Goal: Task Accomplishment & Management: Complete application form

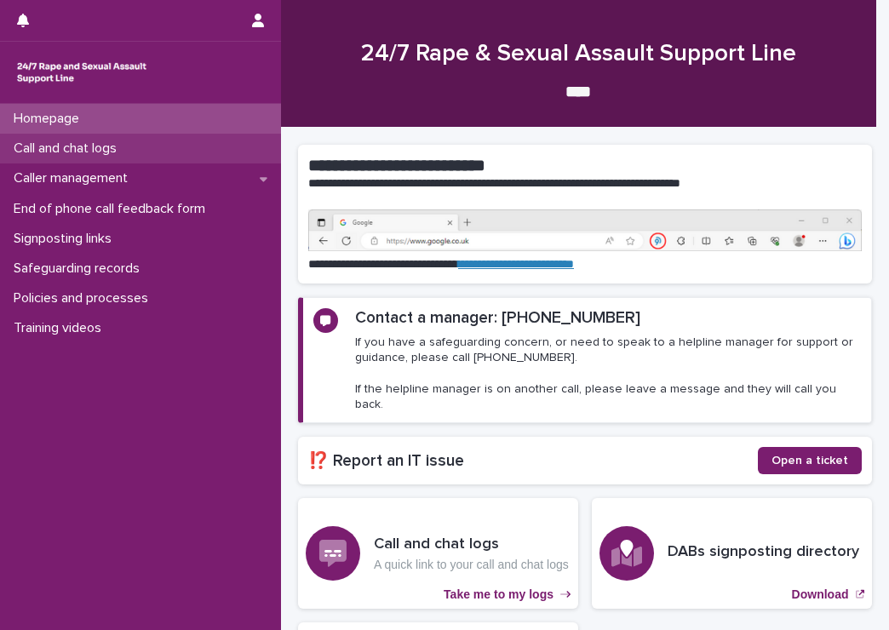
click at [100, 142] on p "Call and chat logs" at bounding box center [68, 149] width 123 height 16
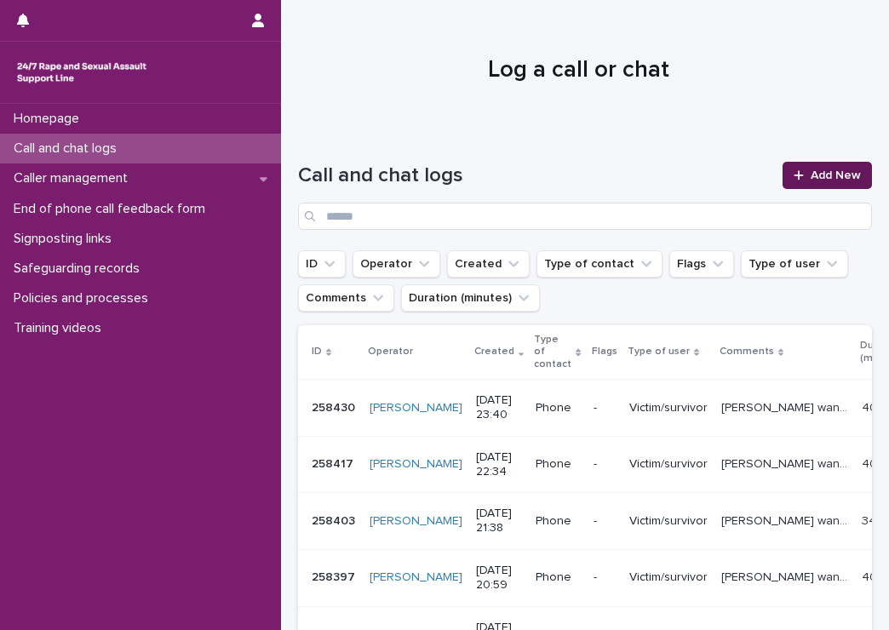
click at [795, 175] on div at bounding box center [802, 175] width 17 height 12
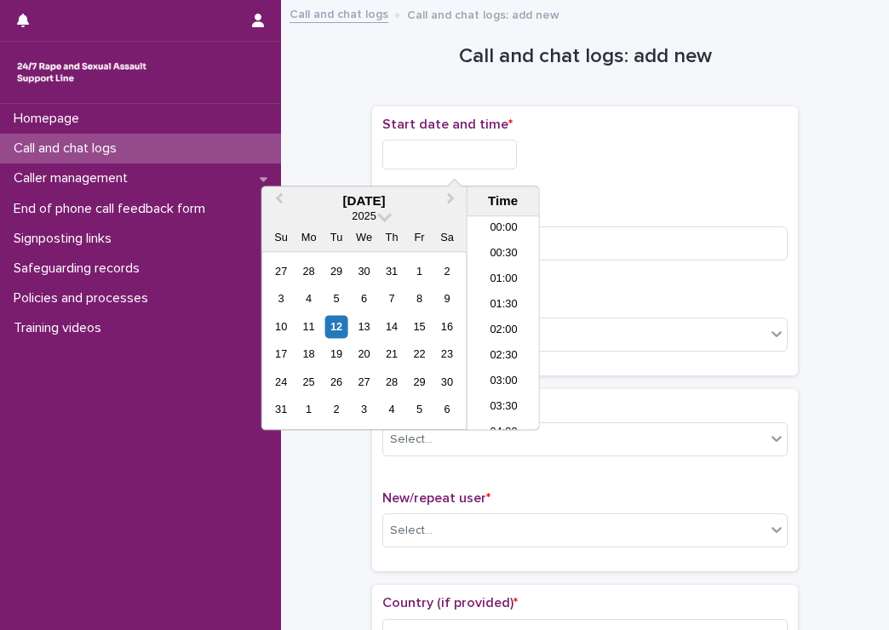
scroll to position [571, 0]
click at [433, 149] on input "text" at bounding box center [449, 155] width 135 height 30
click at [501, 285] on li "12:30" at bounding box center [504, 298] width 72 height 26
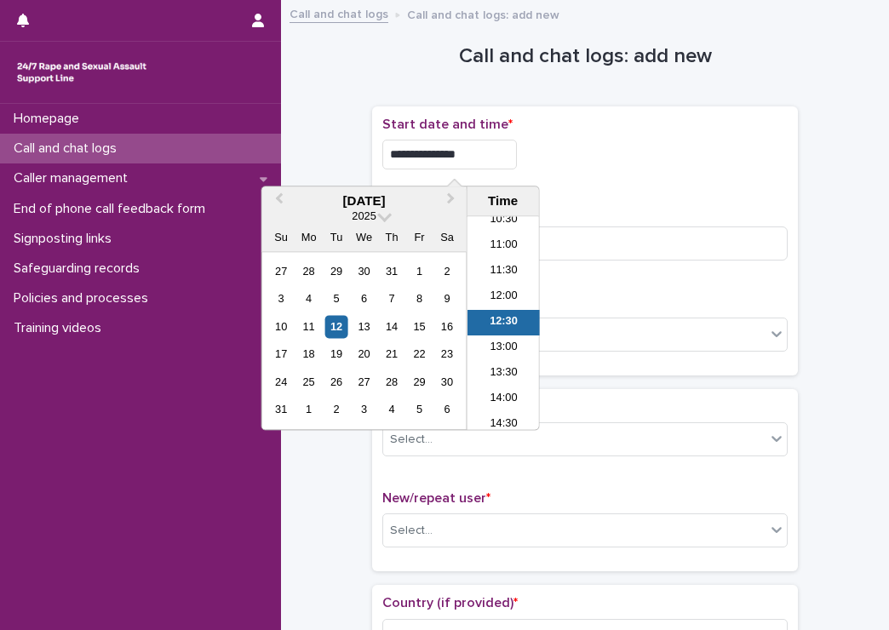
click at [479, 159] on input "**********" at bounding box center [449, 155] width 135 height 30
type input "**********"
click at [629, 138] on div "**********" at bounding box center [584, 150] width 405 height 66
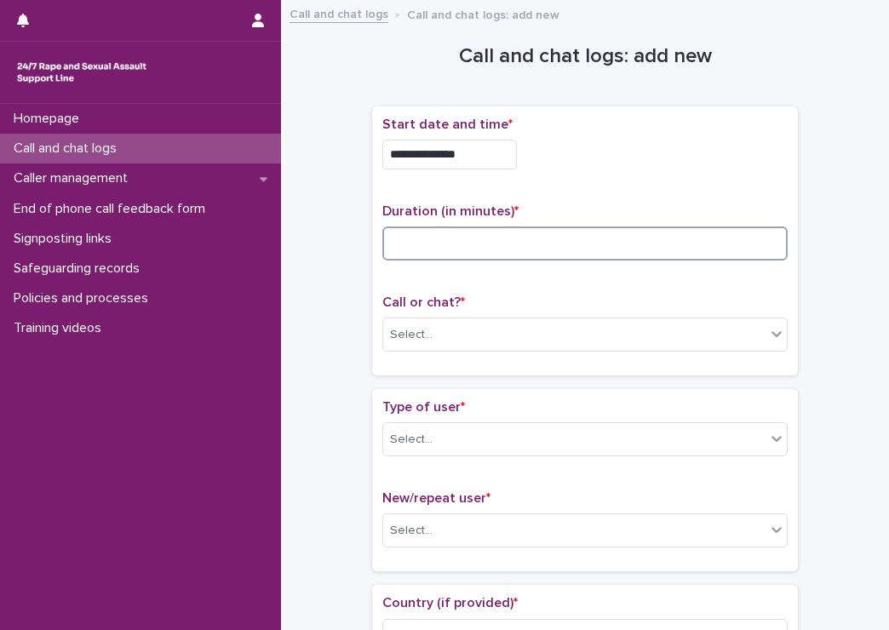
click at [553, 241] on input at bounding box center [584, 244] width 405 height 34
type input "**"
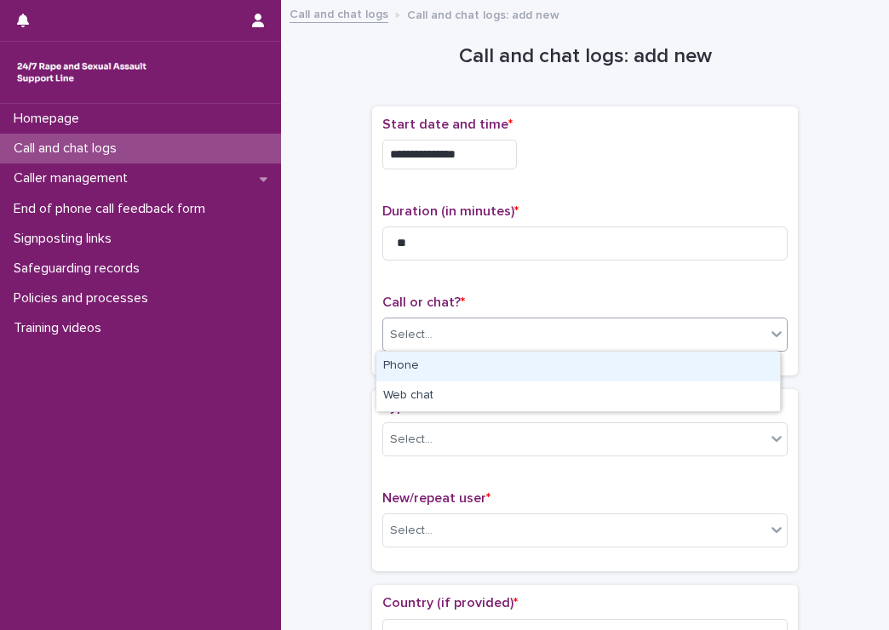
click at [555, 336] on div "Select..." at bounding box center [574, 335] width 382 height 28
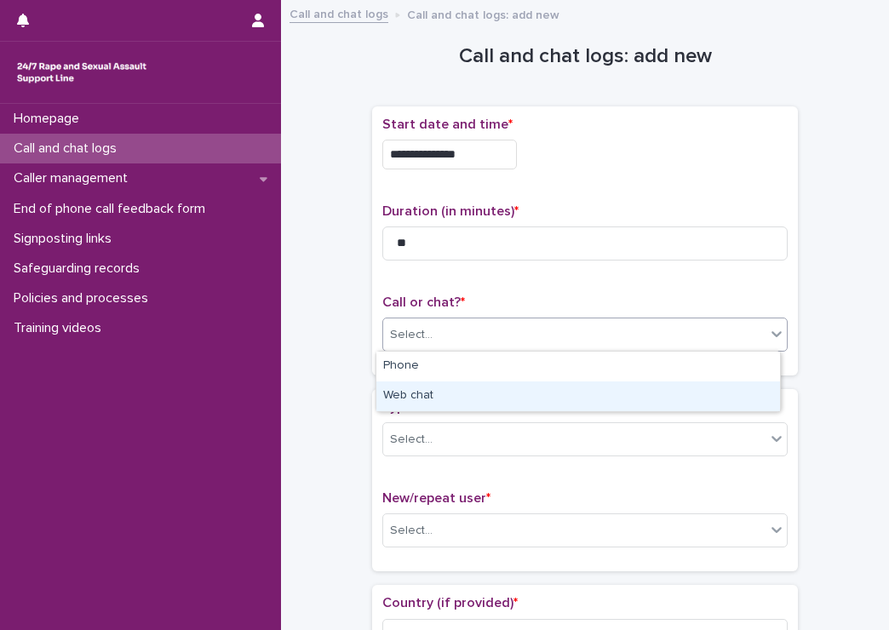
click at [505, 393] on div "Web chat" at bounding box center [578, 397] width 404 height 30
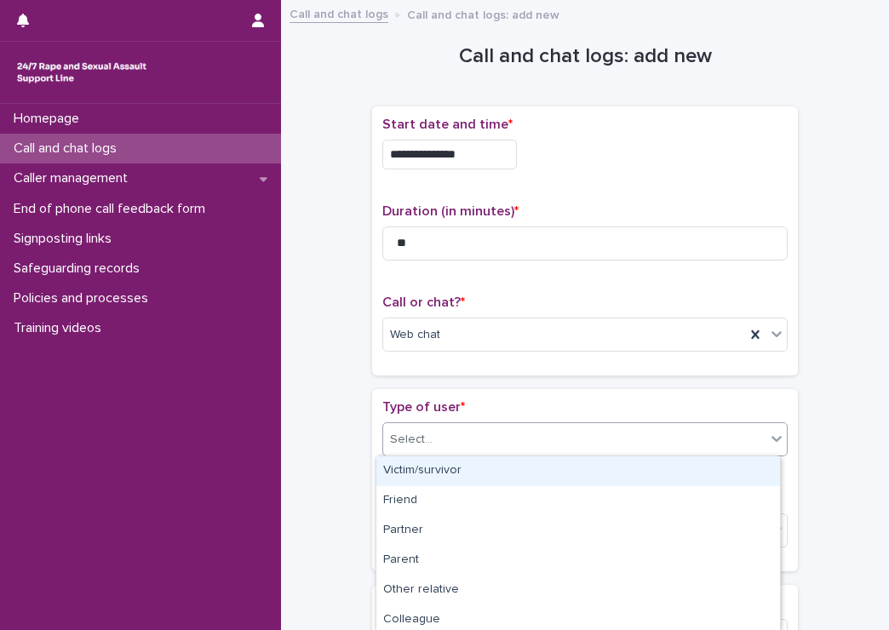
click at [504, 442] on div "Select..." at bounding box center [574, 440] width 382 height 28
click at [481, 474] on div "Victim/survivor" at bounding box center [578, 471] width 404 height 30
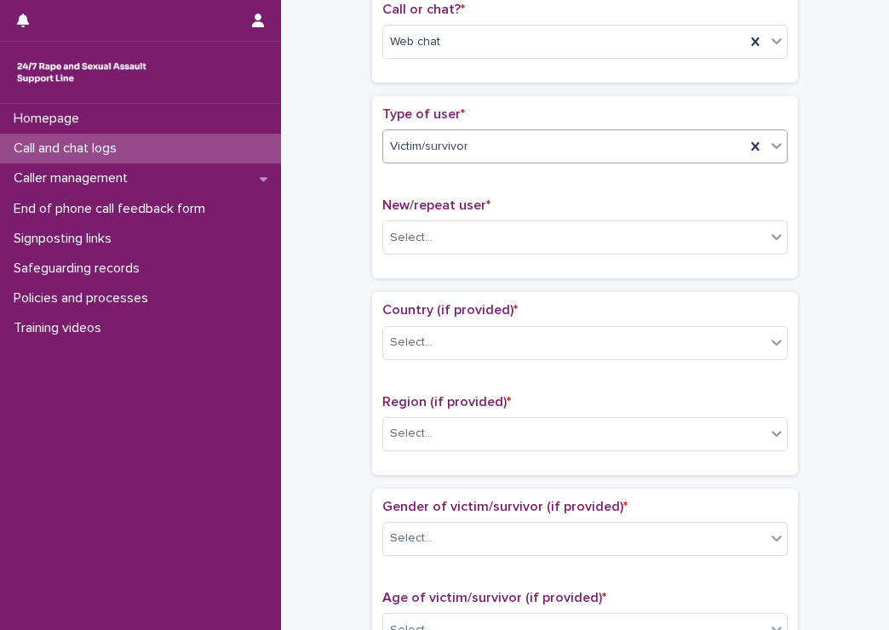
scroll to position [395, 0]
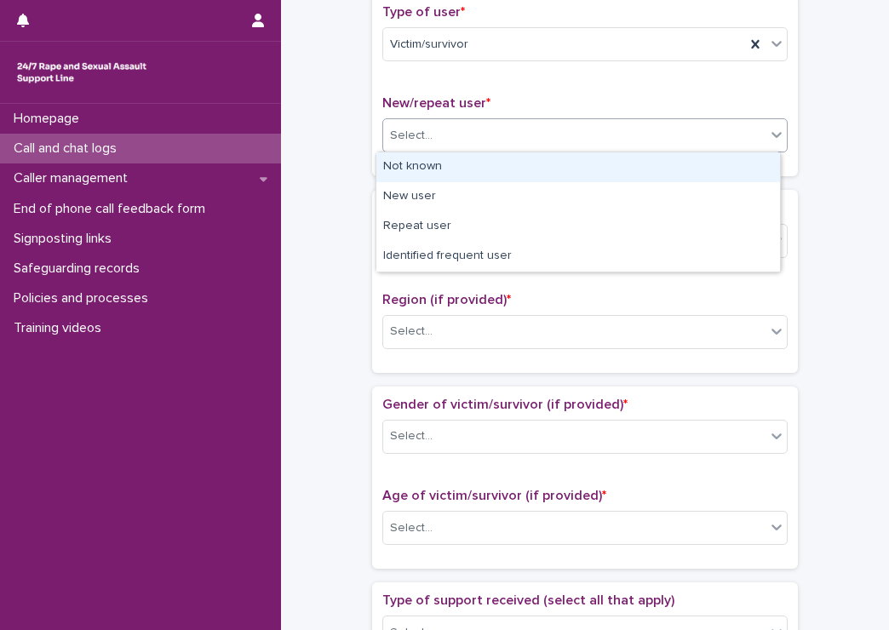
click at [474, 126] on div "Select..." at bounding box center [574, 136] width 382 height 28
drag, startPoint x: 444, startPoint y: 181, endPoint x: 445, endPoint y: 169, distance: 12.0
click at [445, 169] on div "Not known" at bounding box center [578, 167] width 404 height 30
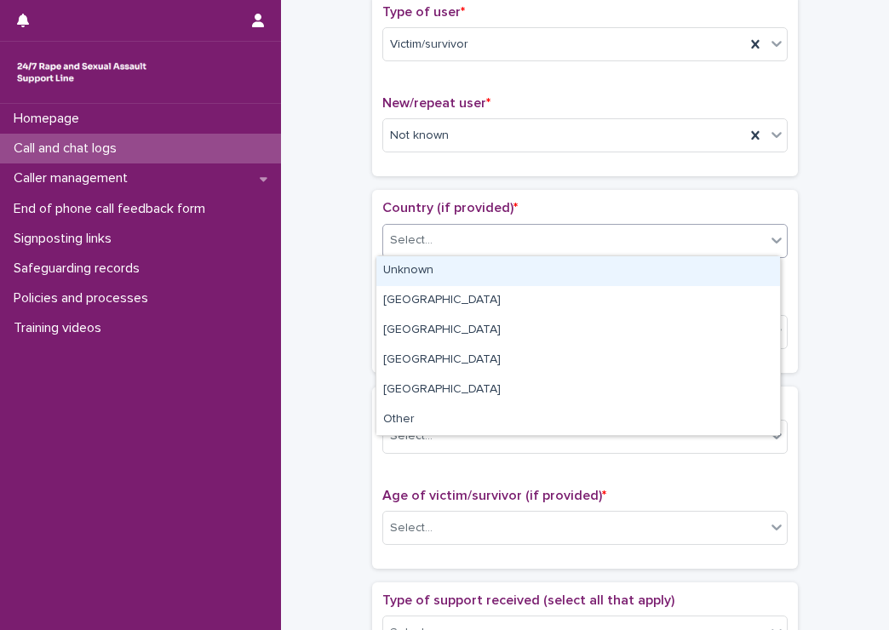
click at [467, 237] on div "Select..." at bounding box center [574, 241] width 382 height 28
click at [456, 269] on div "Unknown" at bounding box center [578, 271] width 404 height 30
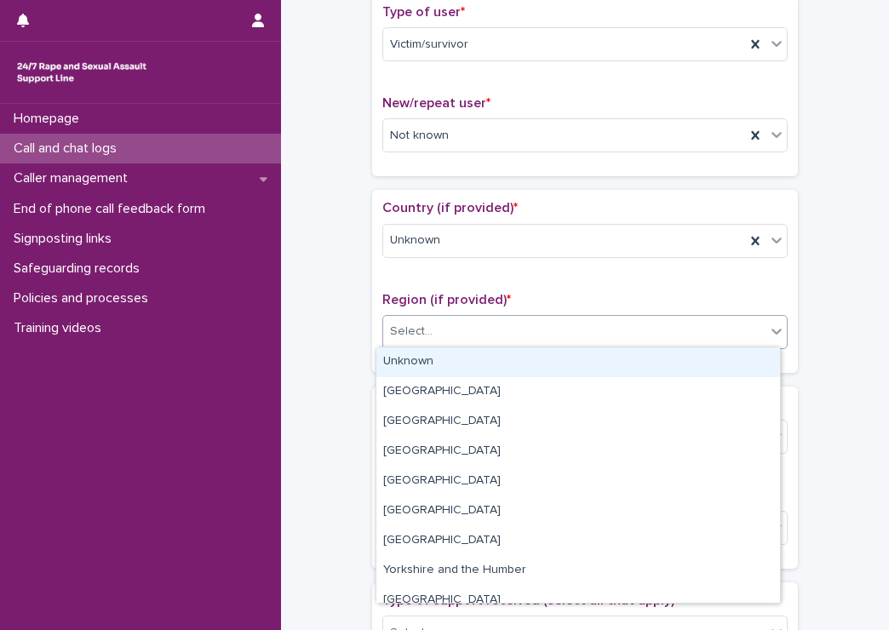
drag, startPoint x: 452, startPoint y: 323, endPoint x: 420, endPoint y: 368, distance: 55.5
click at [420, 368] on body "**********" at bounding box center [444, 315] width 889 height 630
click at [420, 368] on div "Unknown" at bounding box center [578, 362] width 404 height 30
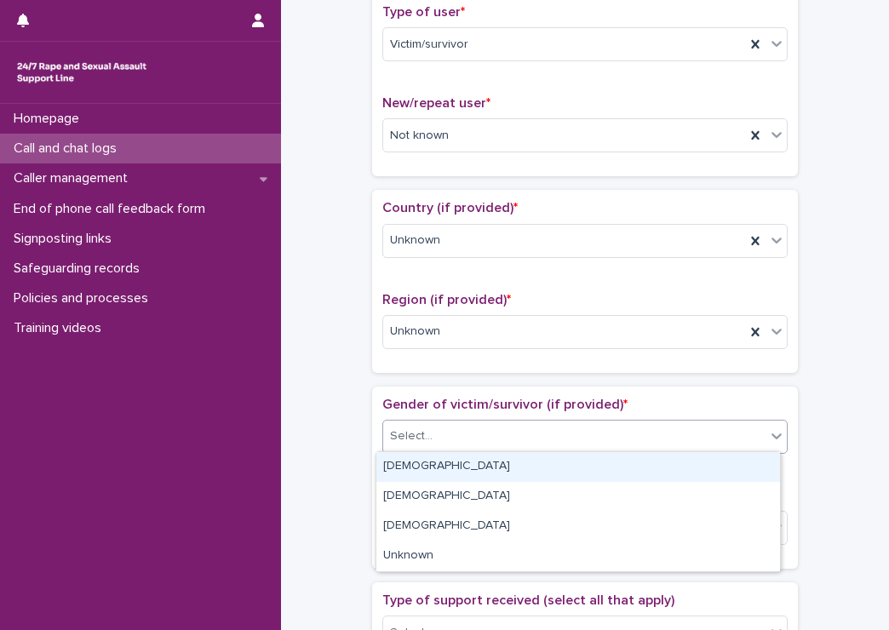
click at [422, 435] on div "Select..." at bounding box center [411, 437] width 43 height 18
click at [404, 473] on div "[DEMOGRAPHIC_DATA]" at bounding box center [578, 467] width 404 height 30
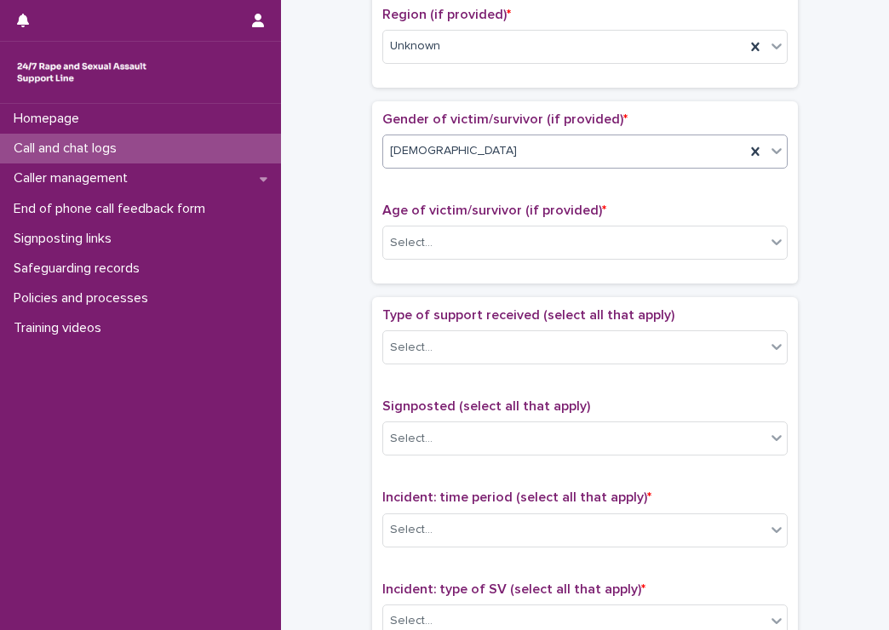
scroll to position [702, 0]
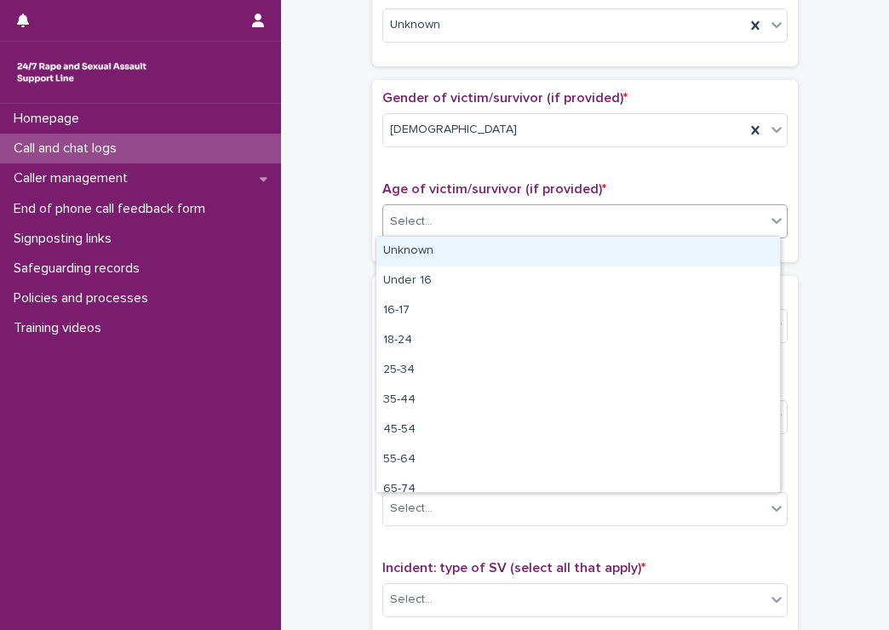
click at [439, 214] on div "Select..." at bounding box center [574, 222] width 382 height 28
click at [428, 243] on div "Unknown" at bounding box center [578, 252] width 404 height 30
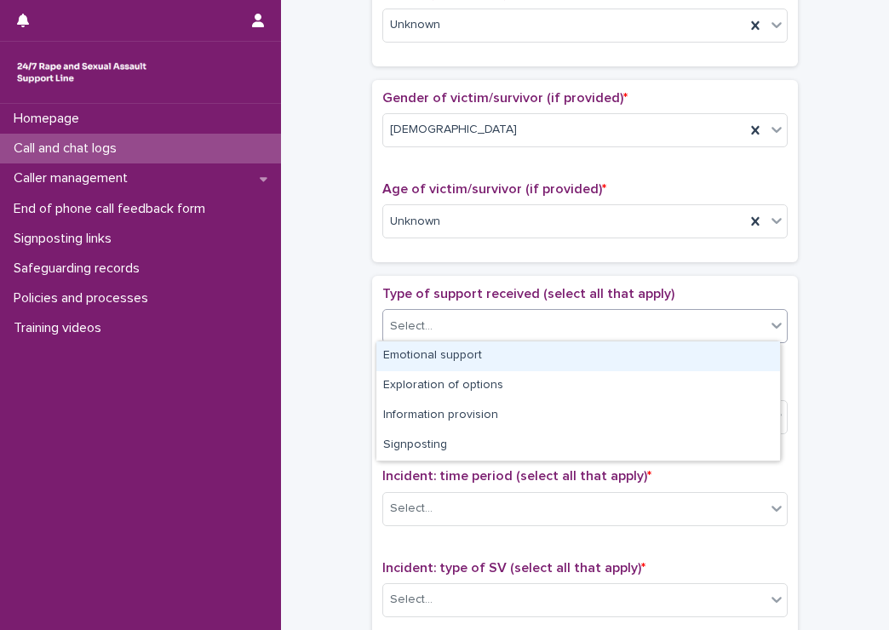
click at [432, 322] on div "Select..." at bounding box center [574, 327] width 382 height 28
click at [429, 357] on div "Emotional support" at bounding box center [578, 357] width 404 height 30
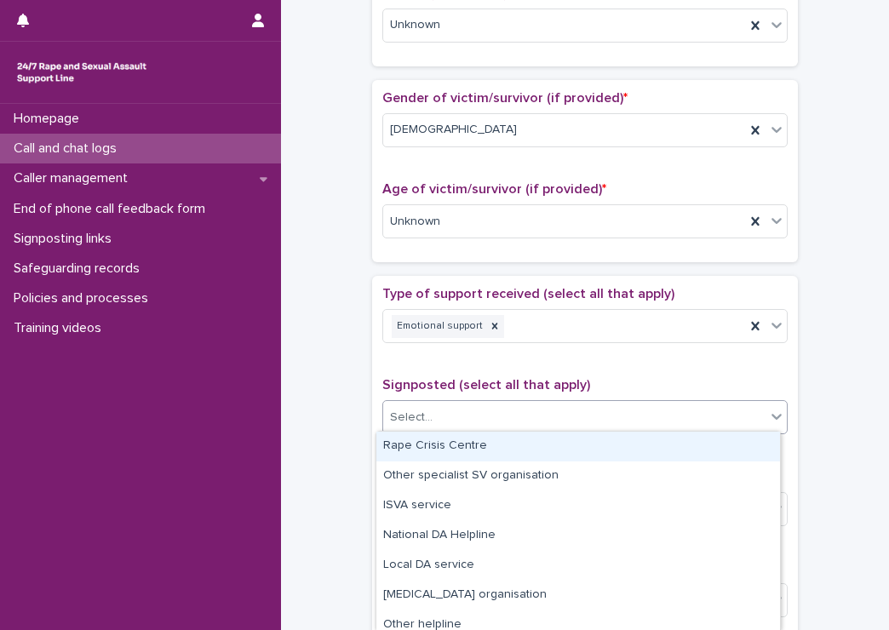
click at [439, 410] on div "Select..." at bounding box center [574, 418] width 382 height 28
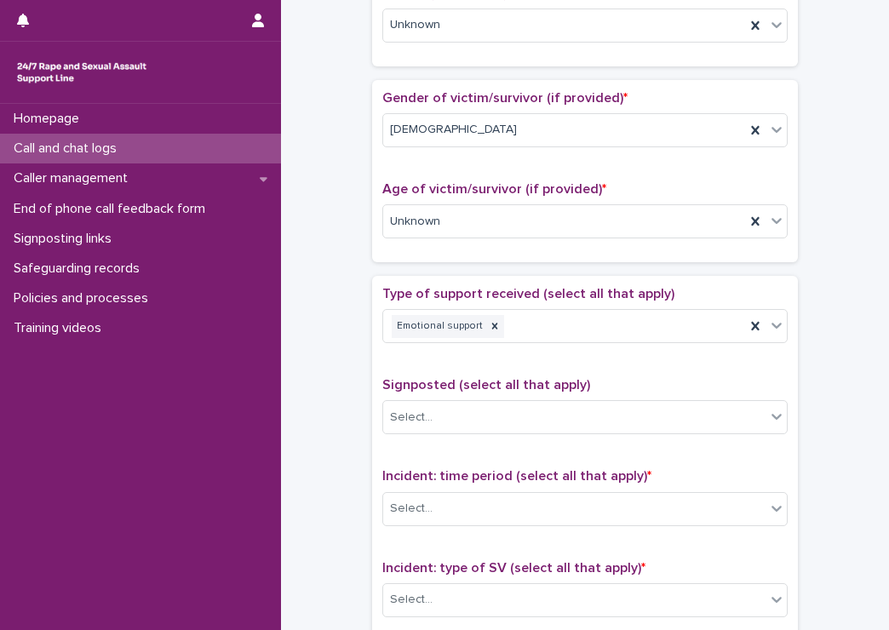
click at [466, 373] on div "Type of support received (select all that apply) Emotional support Signposted (…" at bounding box center [584, 642] width 405 height 712
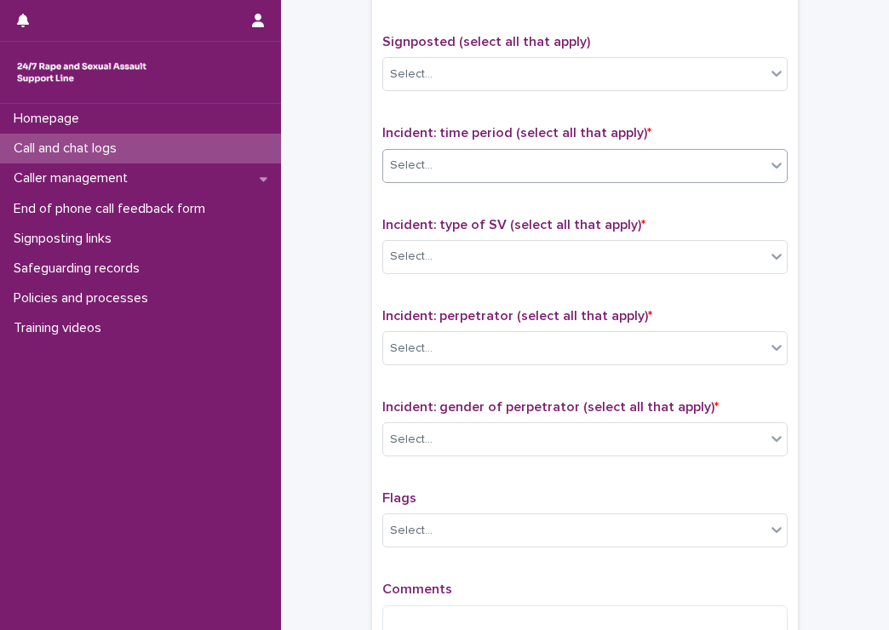
scroll to position [1054, 0]
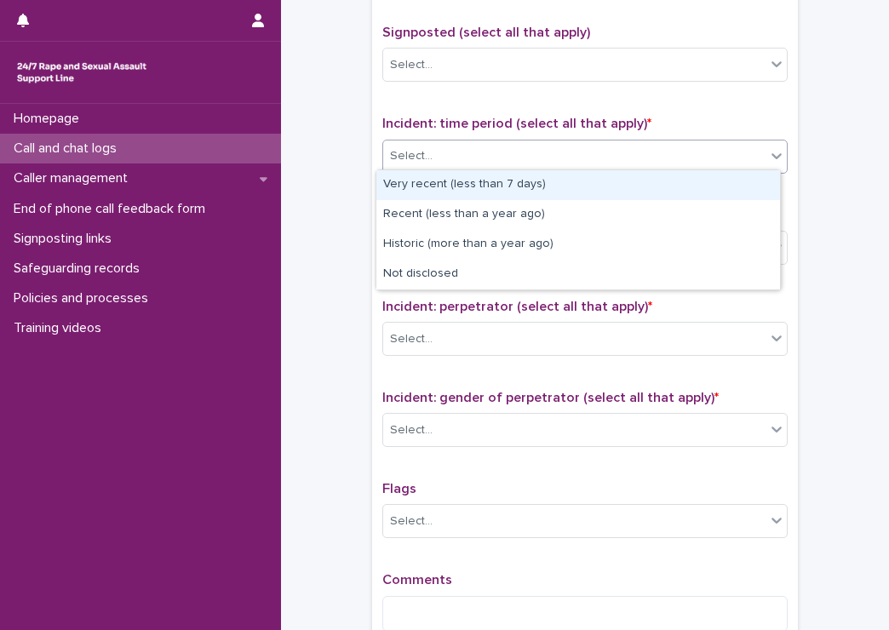
click at [489, 150] on div "Select..." at bounding box center [574, 156] width 382 height 28
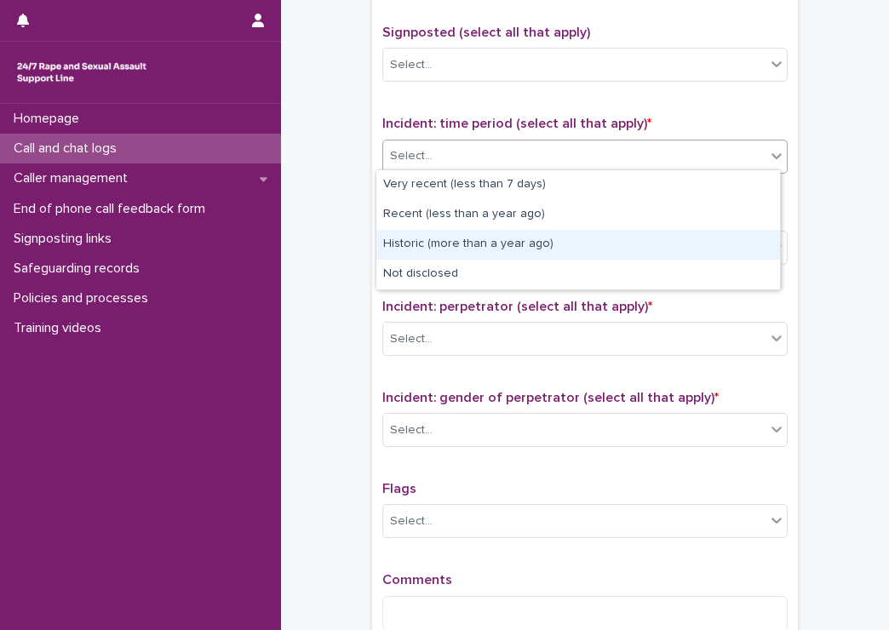
drag, startPoint x: 450, startPoint y: 227, endPoint x: 445, endPoint y: 258, distance: 31.0
click at [445, 258] on div "Historic (more than a year ago)" at bounding box center [578, 245] width 404 height 30
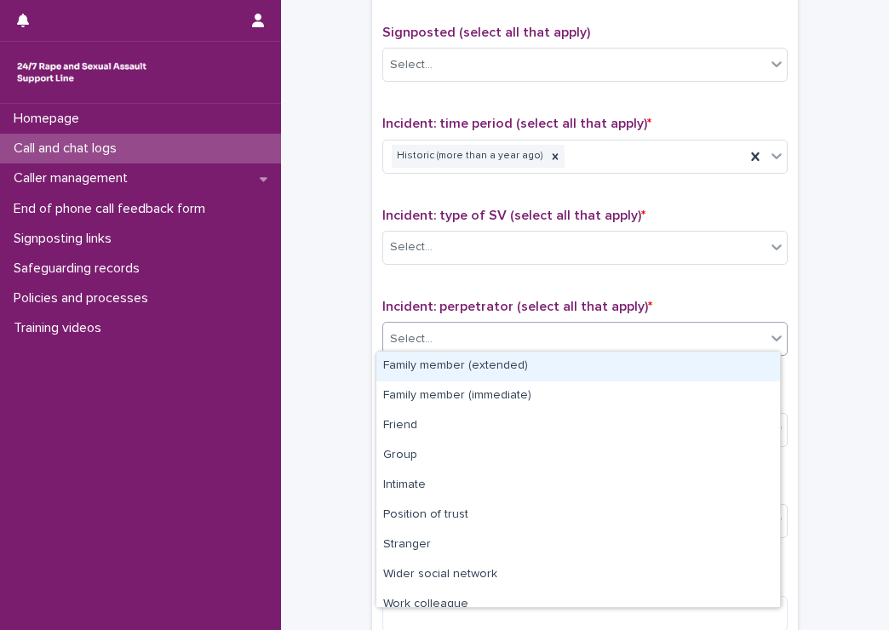
click at [449, 329] on div "Select..." at bounding box center [574, 339] width 382 height 28
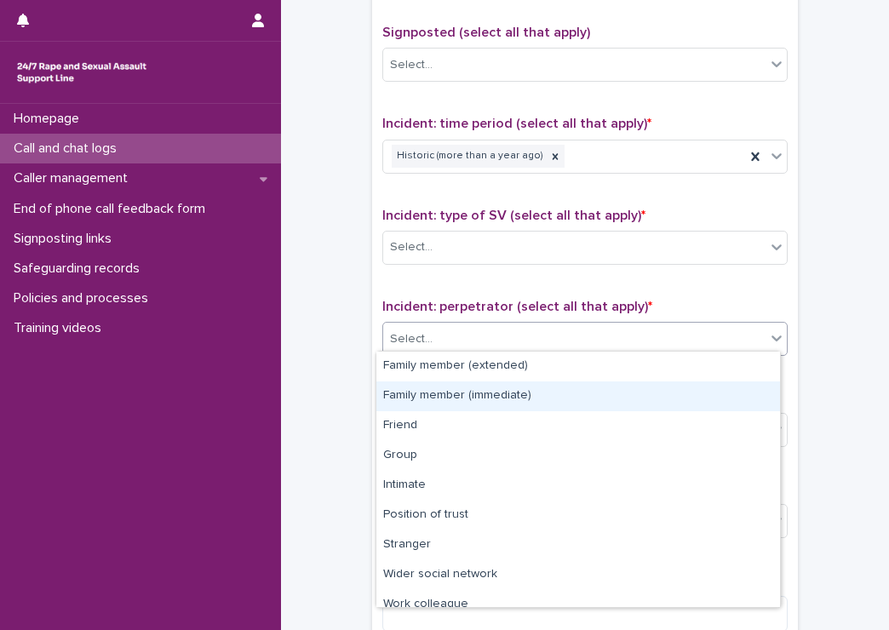
click at [455, 397] on div "Family member (immediate)" at bounding box center [578, 397] width 404 height 30
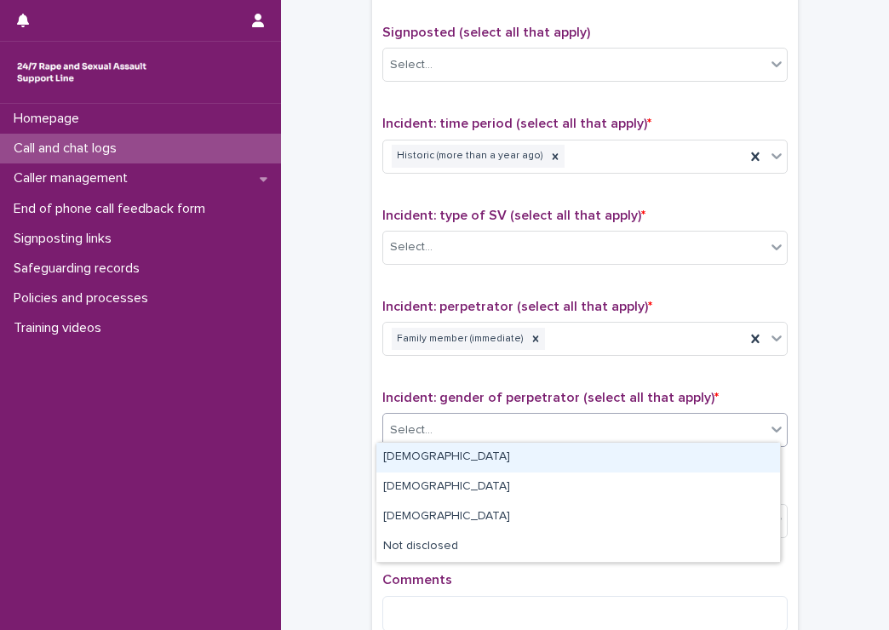
click at [468, 431] on div "Select..." at bounding box center [574, 430] width 382 height 28
click at [465, 445] on div "[DEMOGRAPHIC_DATA]" at bounding box center [578, 458] width 404 height 30
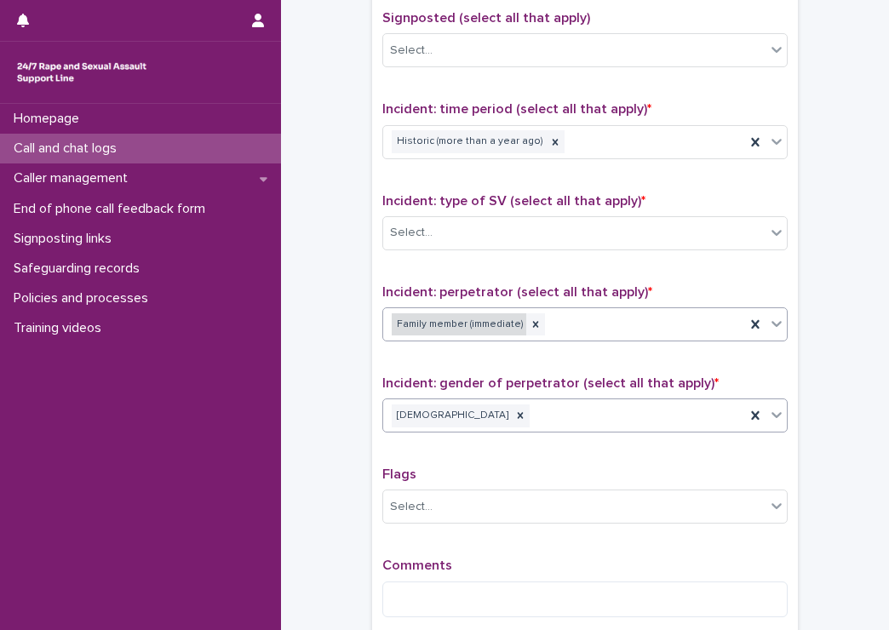
scroll to position [1068, 0]
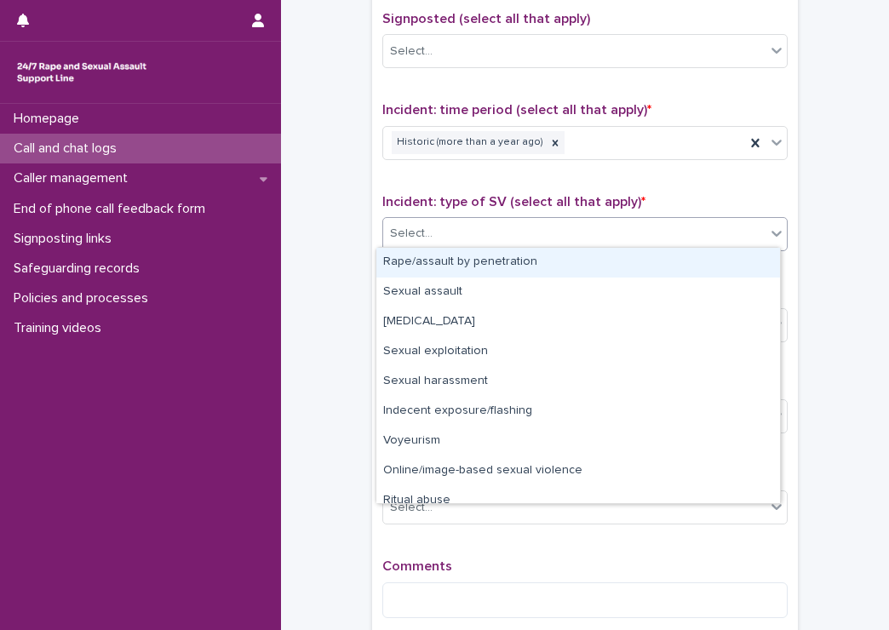
click at [455, 236] on div "Select..." at bounding box center [574, 234] width 382 height 28
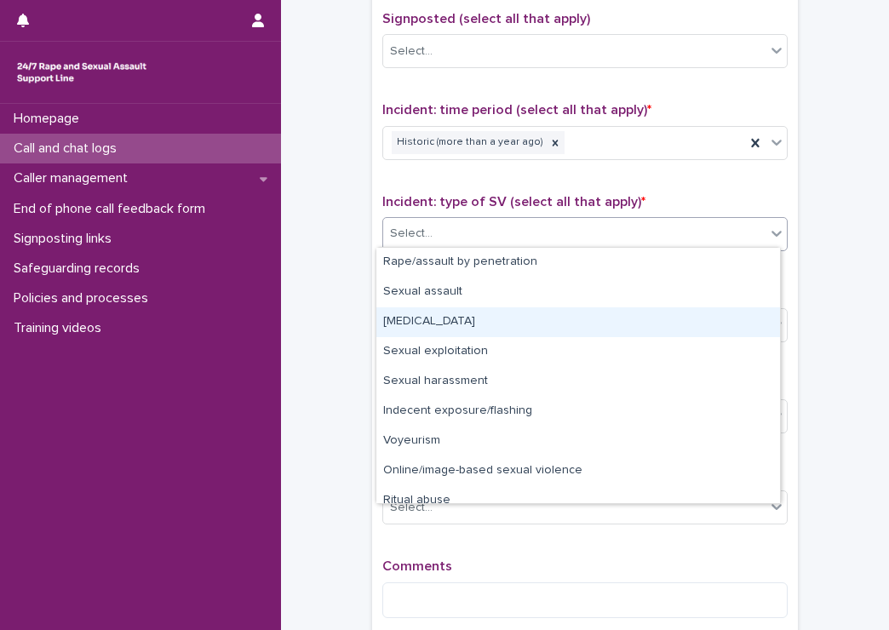
click at [443, 322] on div "[MEDICAL_DATA]" at bounding box center [578, 322] width 404 height 30
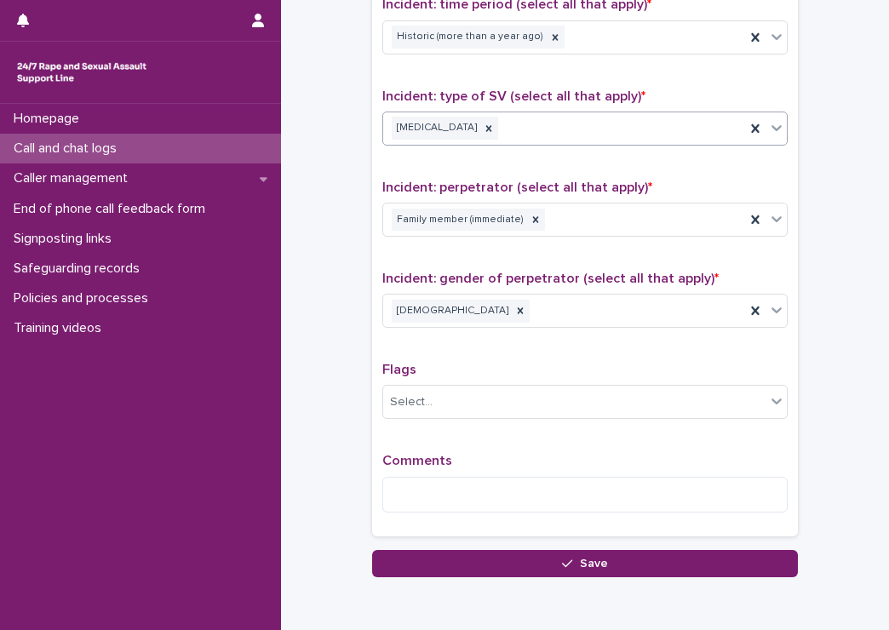
scroll to position [1249, 0]
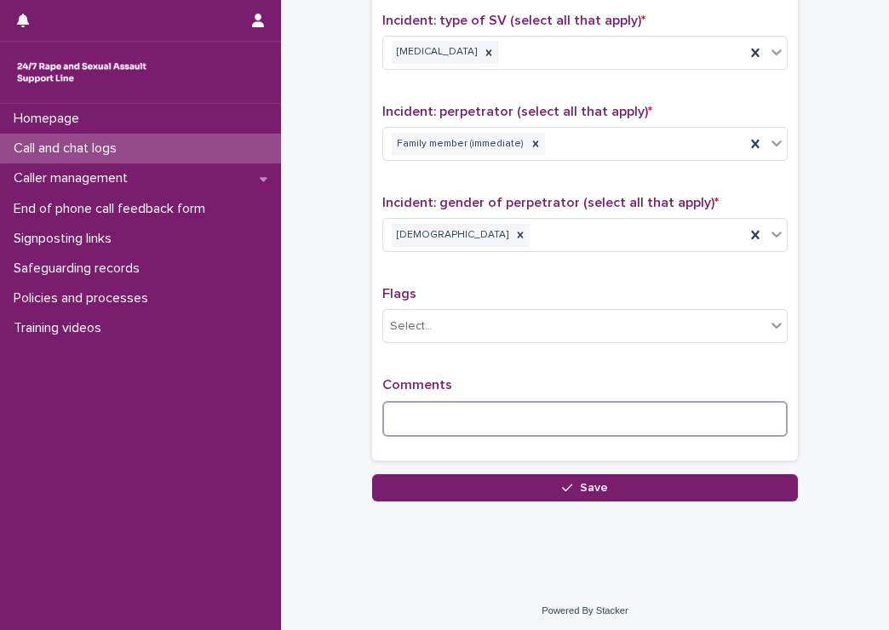
click at [446, 414] on textarea at bounding box center [584, 419] width 405 height 37
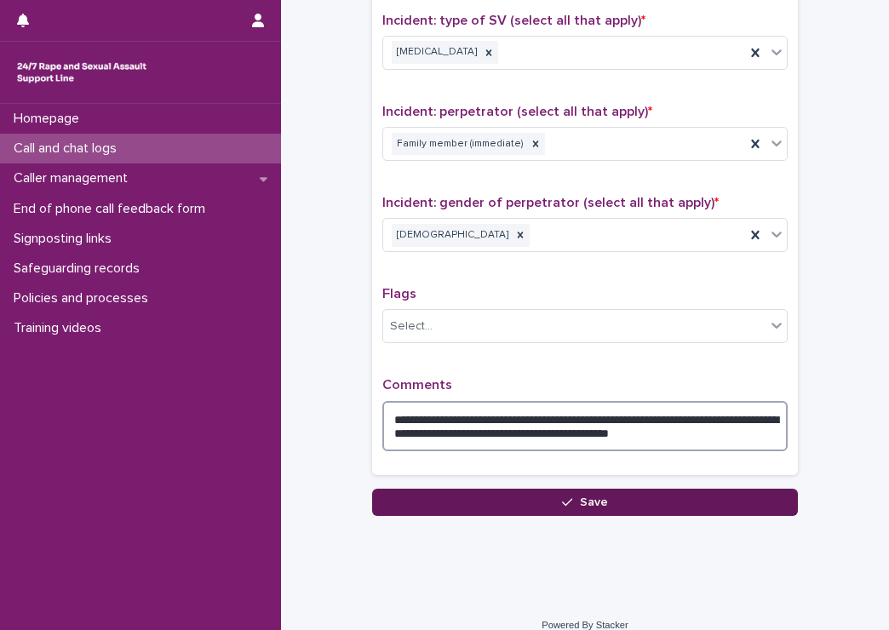
type textarea "**********"
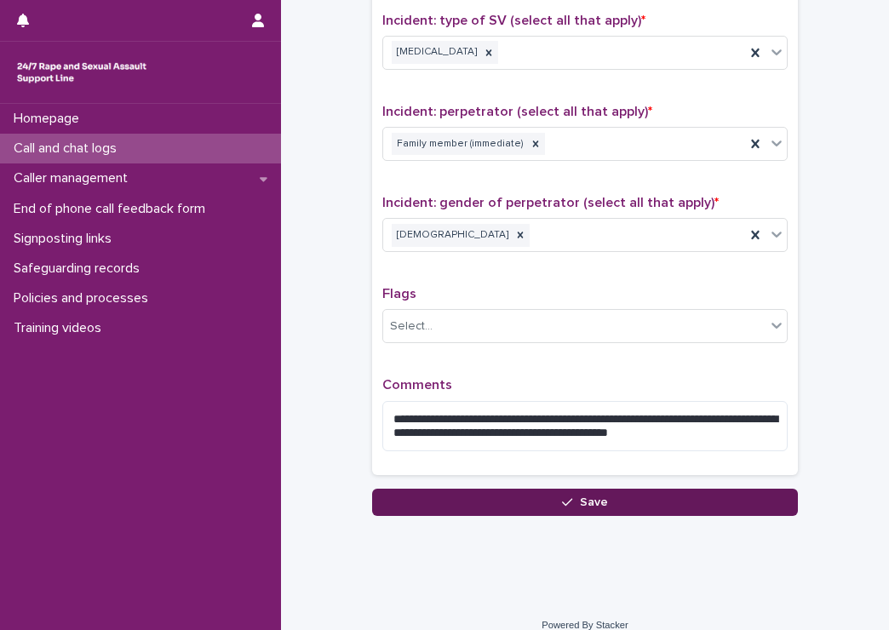
click at [478, 496] on button "Save" at bounding box center [585, 502] width 426 height 27
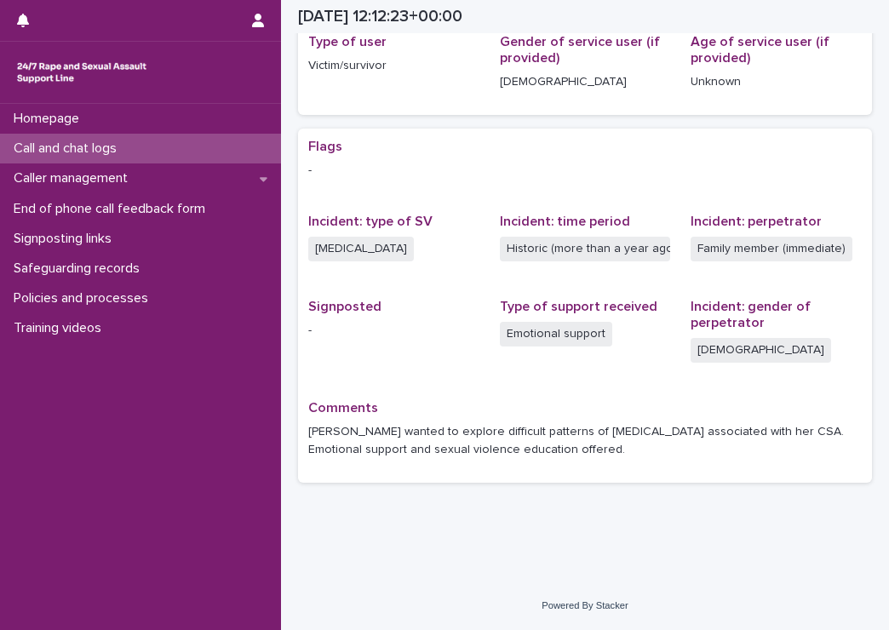
scroll to position [258, 0]
